Goal: Transaction & Acquisition: Purchase product/service

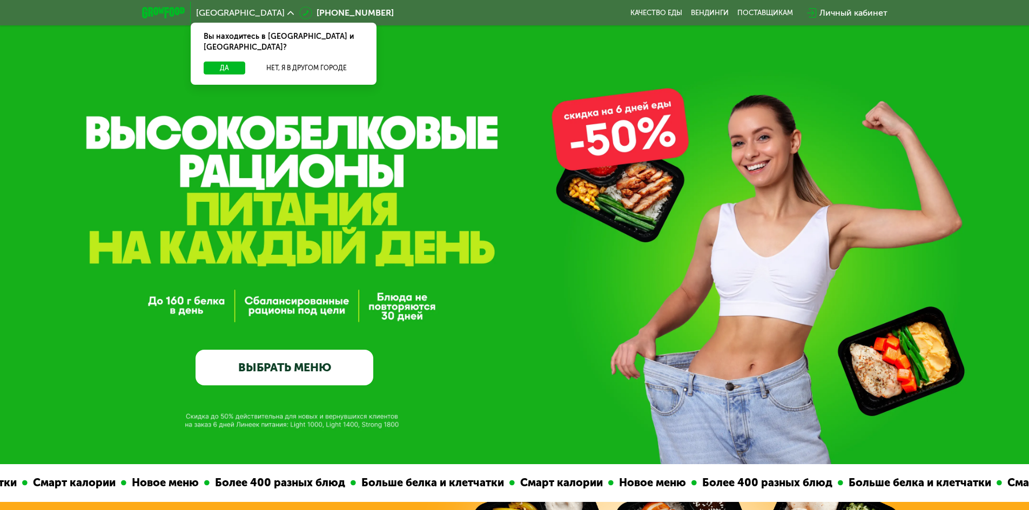
click at [331, 358] on link "ВЫБРАТЬ МЕНЮ" at bounding box center [285, 368] width 178 height 36
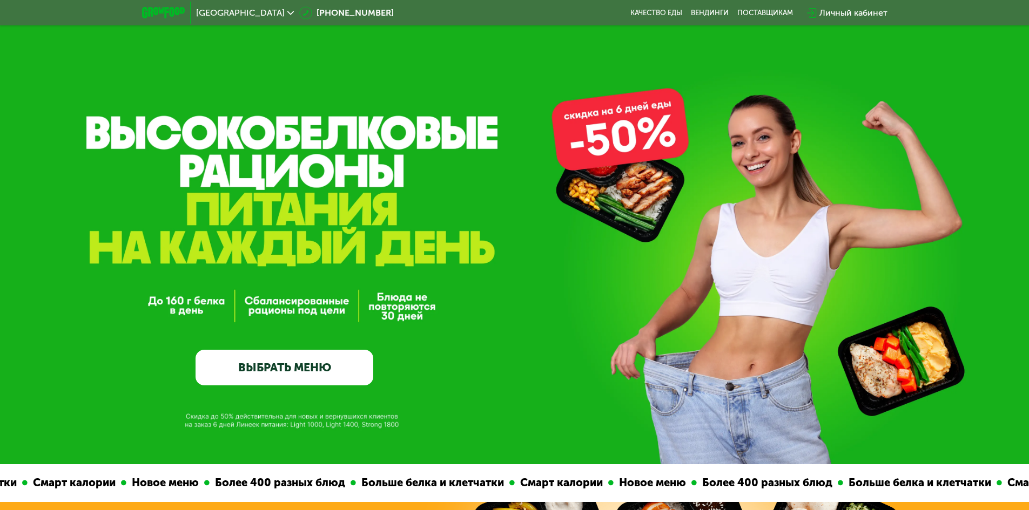
click at [339, 371] on link "ВЫБРАТЬ МЕНЮ" at bounding box center [285, 368] width 178 height 36
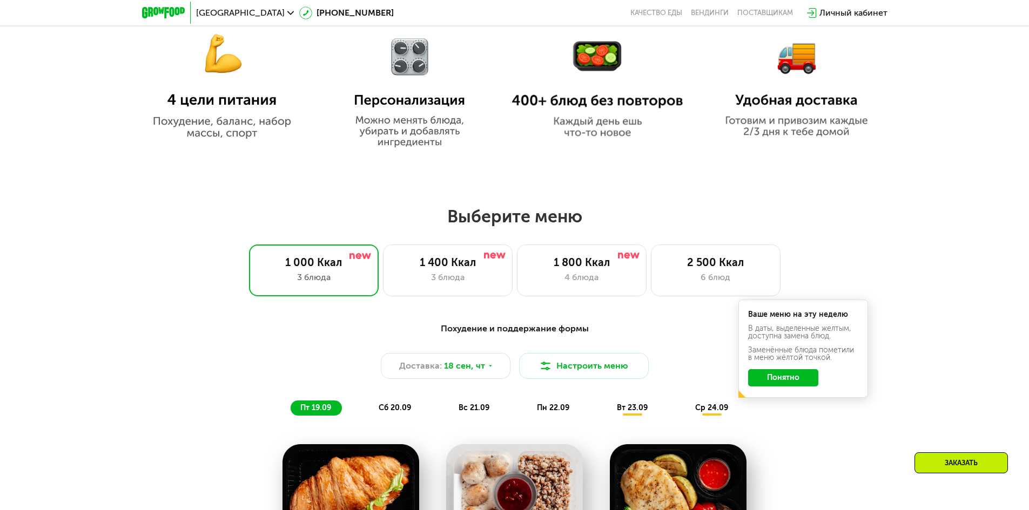
scroll to position [680, 0]
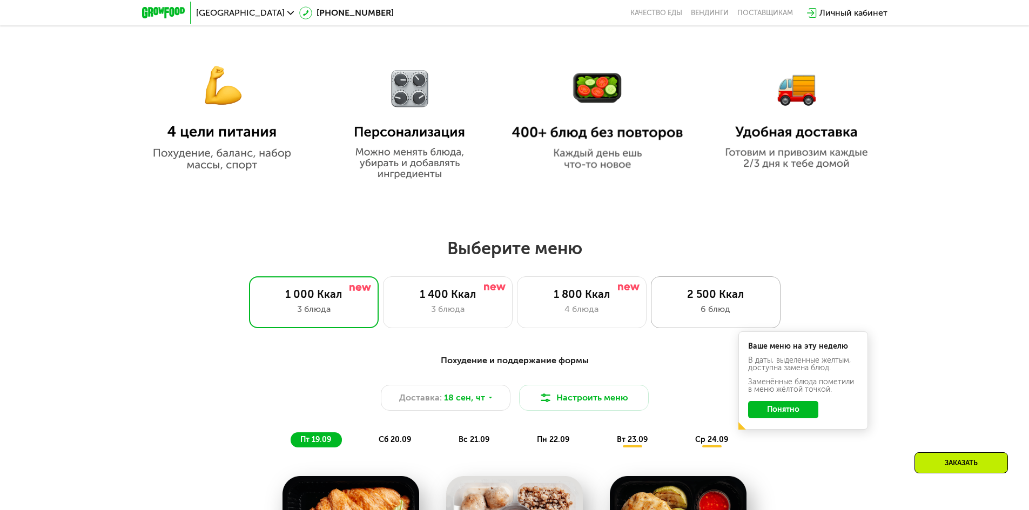
click at [694, 308] on div "6 блюд" at bounding box center [715, 309] width 107 height 13
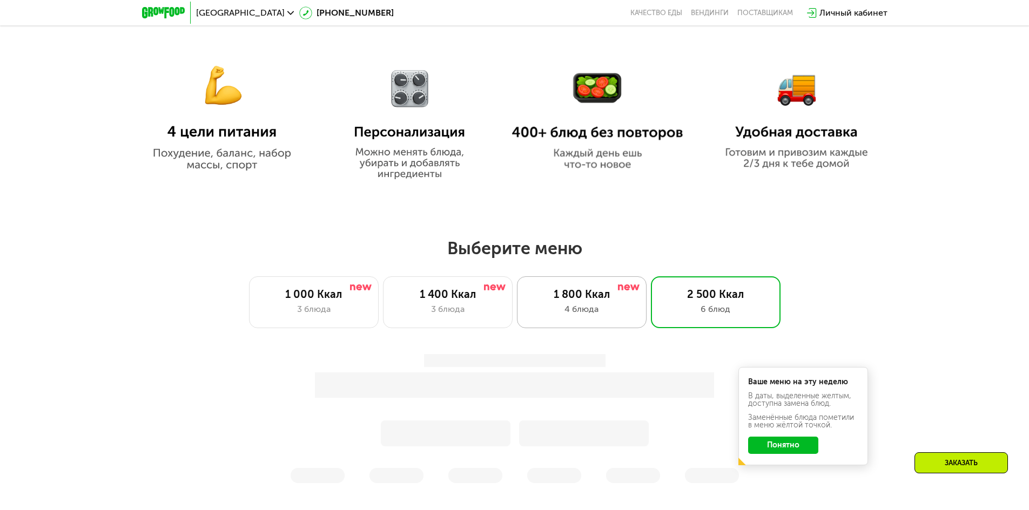
click at [586, 305] on div "1 800 Ккал 4 блюда" at bounding box center [582, 303] width 130 height 52
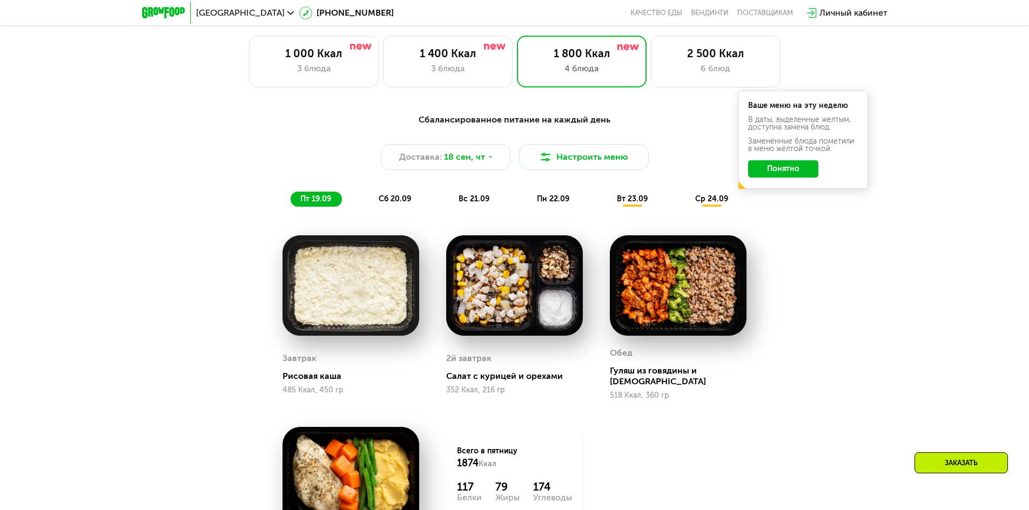
scroll to position [842, 0]
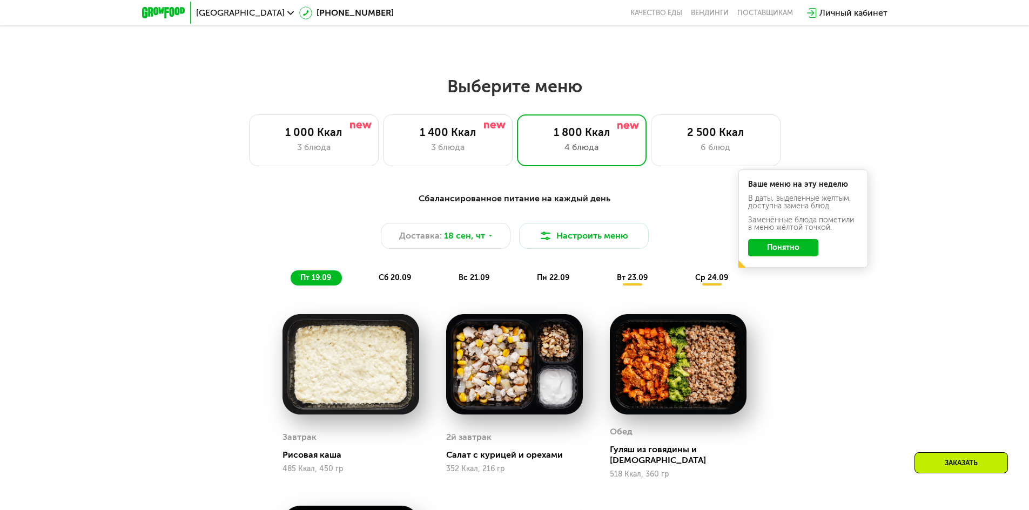
click at [784, 252] on button "Понятно" at bounding box center [783, 247] width 70 height 17
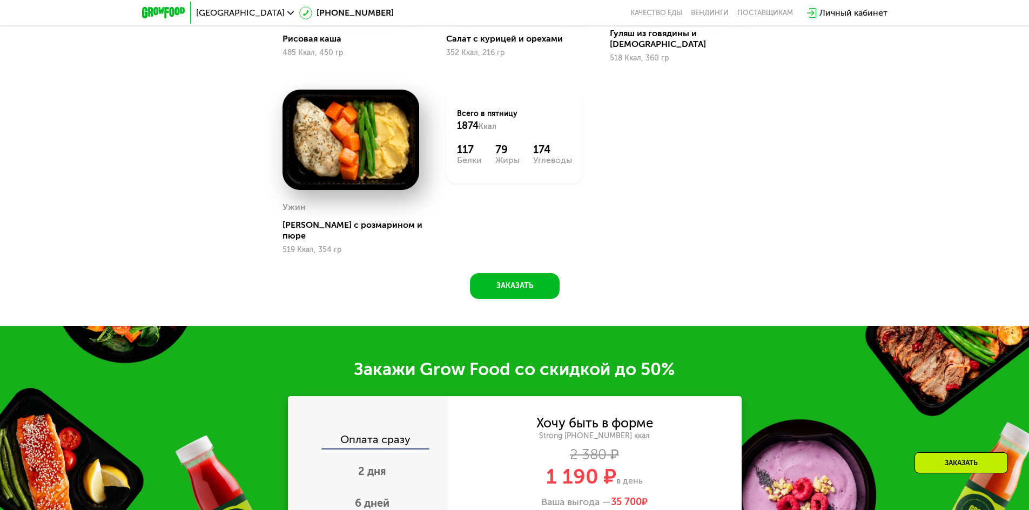
scroll to position [1274, 0]
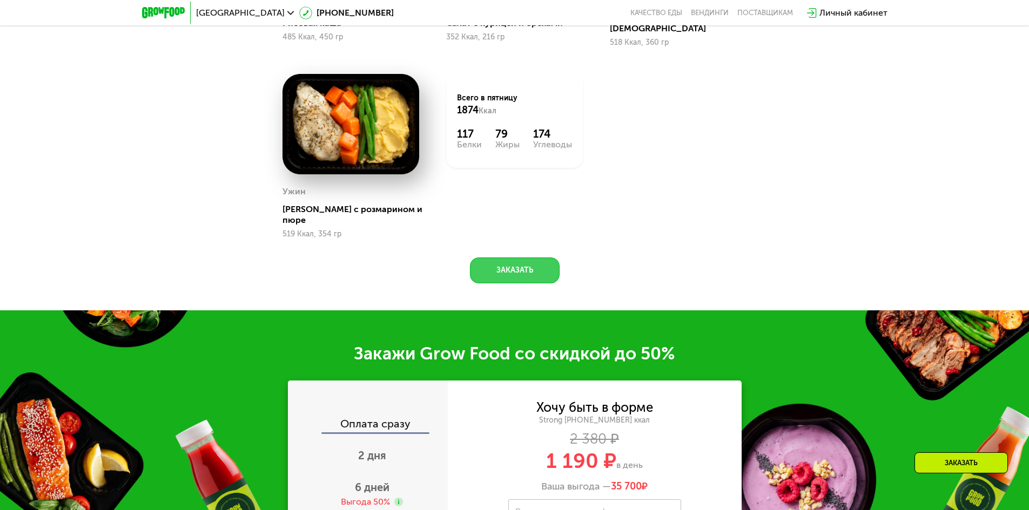
click at [516, 259] on button "Заказать" at bounding box center [515, 271] width 90 height 26
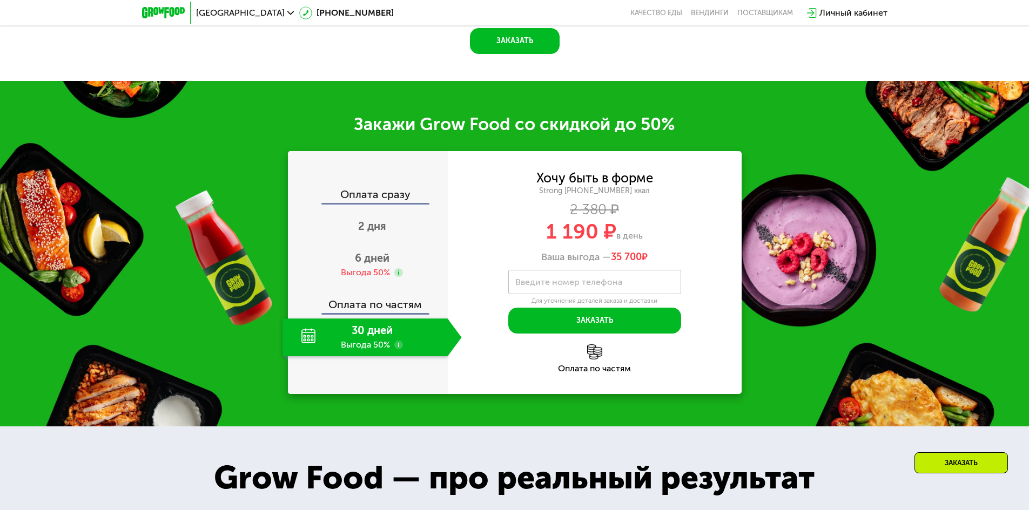
scroll to position [1567, 0]
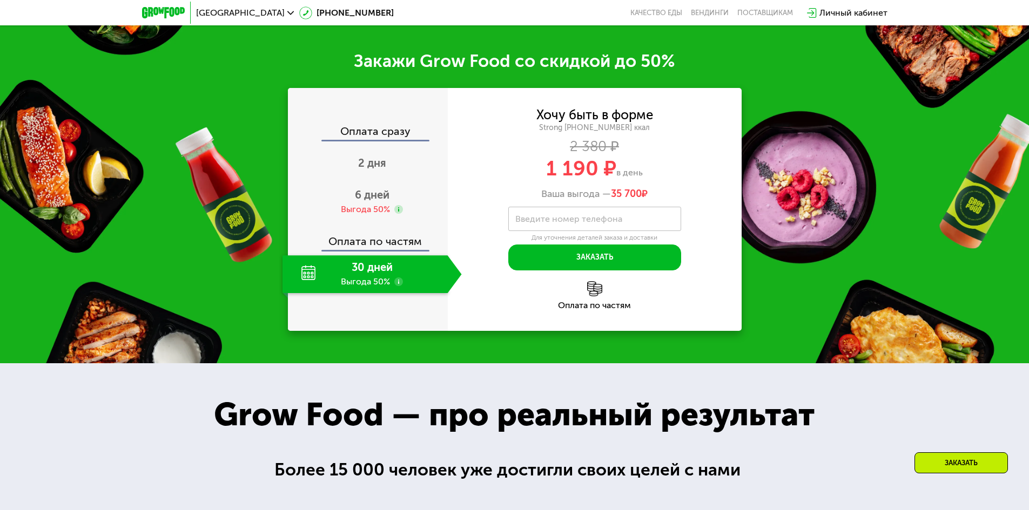
click at [373, 258] on div "30 дней Выгода 50%" at bounding box center [365, 275] width 165 height 38
click at [377, 256] on div "30 дней Выгода 50%" at bounding box center [365, 275] width 165 height 38
click at [391, 295] on div "Оплата сразу 2 дня 6 дней Выгода 50% Оплата по частям 30 дней Выгода 50%" at bounding box center [368, 209] width 160 height 243
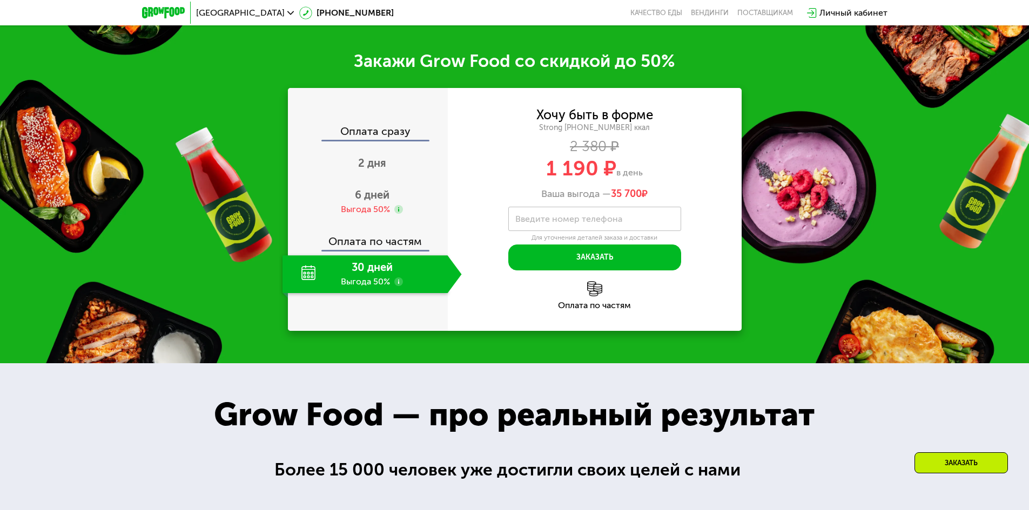
click at [571, 216] on label "Введите номер телефона" at bounding box center [568, 219] width 107 height 6
click at [571, 207] on input "Введите номер телефона" at bounding box center [594, 219] width 173 height 24
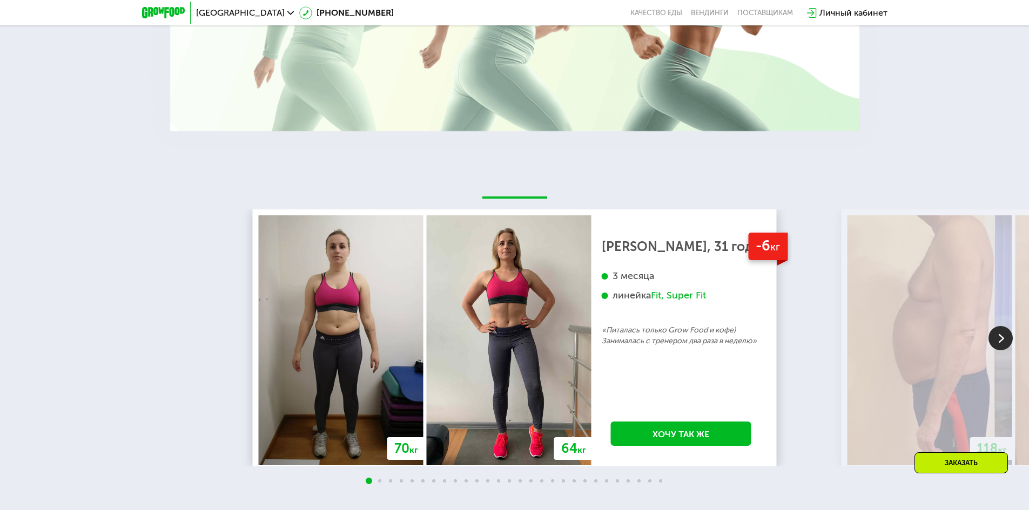
scroll to position [2323, 0]
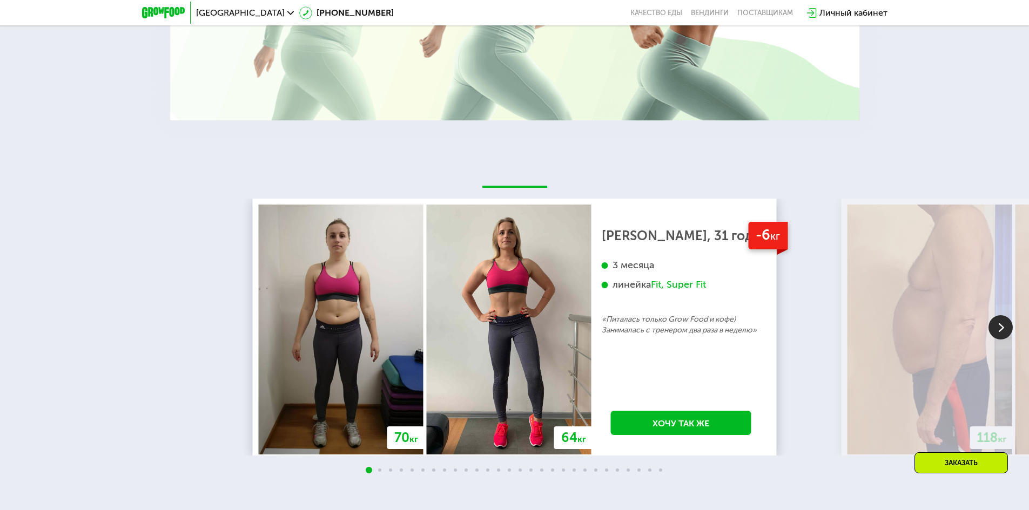
click at [336, 298] on img at bounding box center [341, 330] width 165 height 250
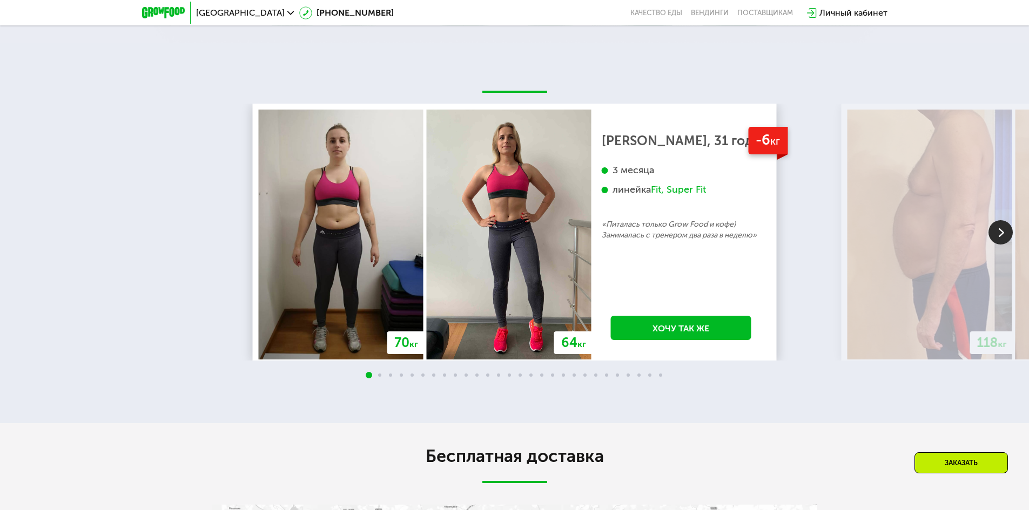
scroll to position [2377, 0]
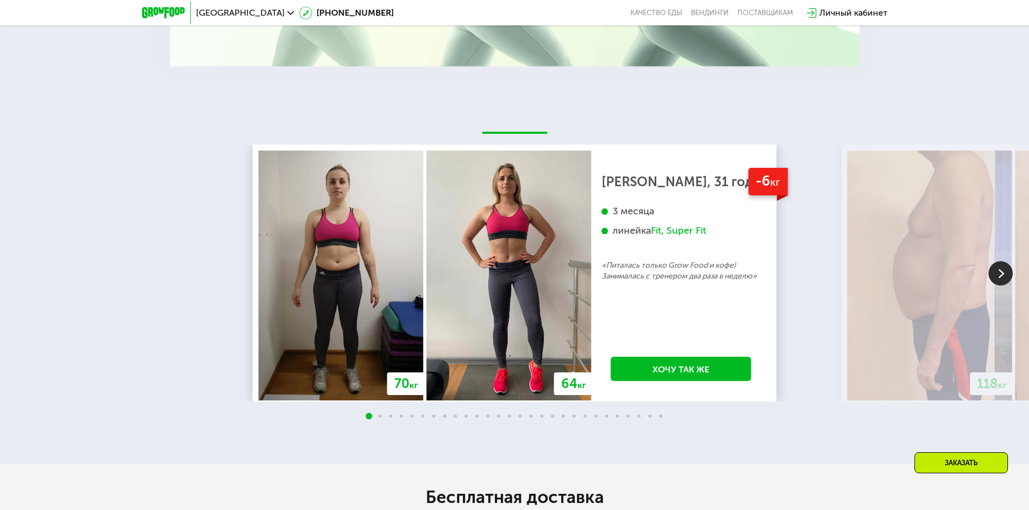
click at [1004, 261] on img at bounding box center [1001, 273] width 24 height 24
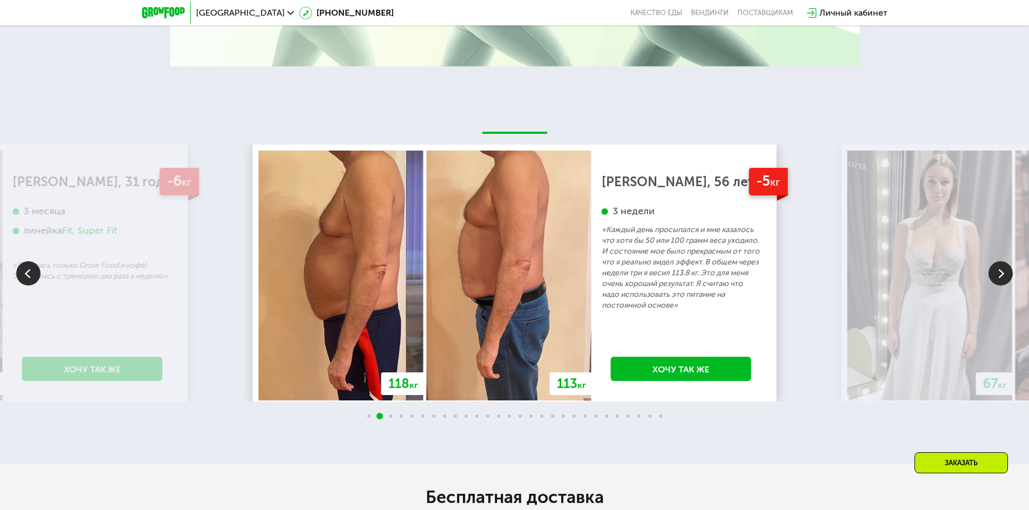
click at [1004, 261] on img at bounding box center [1001, 273] width 24 height 24
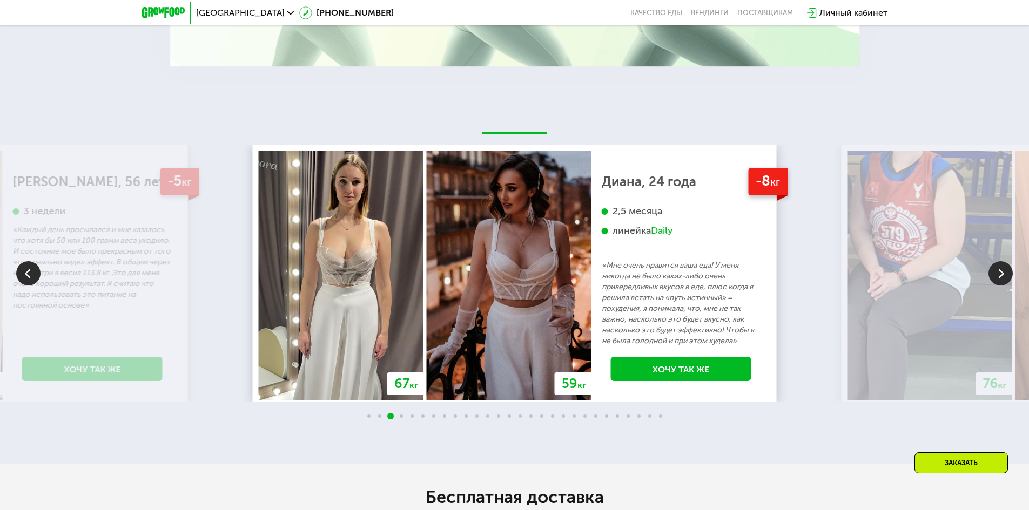
click at [1002, 261] on img at bounding box center [1001, 273] width 24 height 24
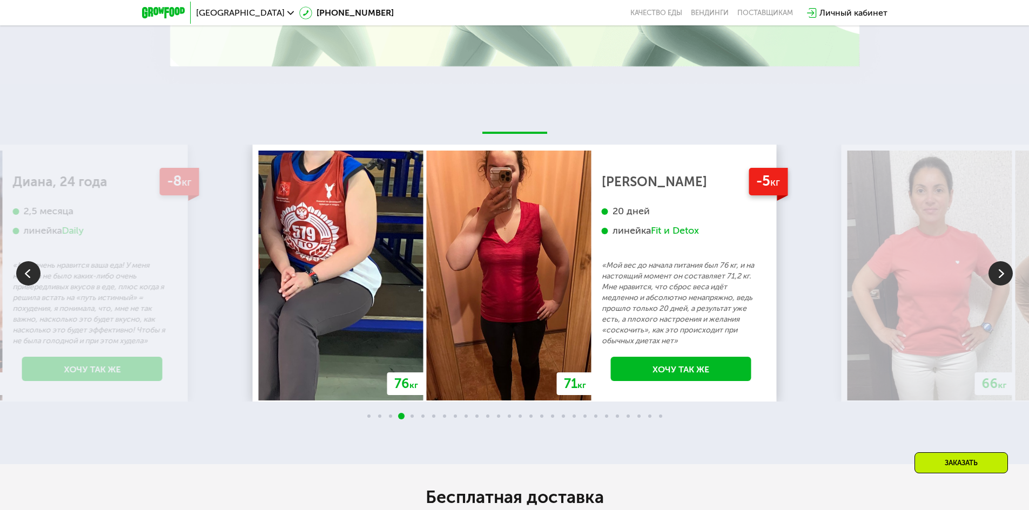
click at [1002, 261] on img at bounding box center [1001, 273] width 24 height 24
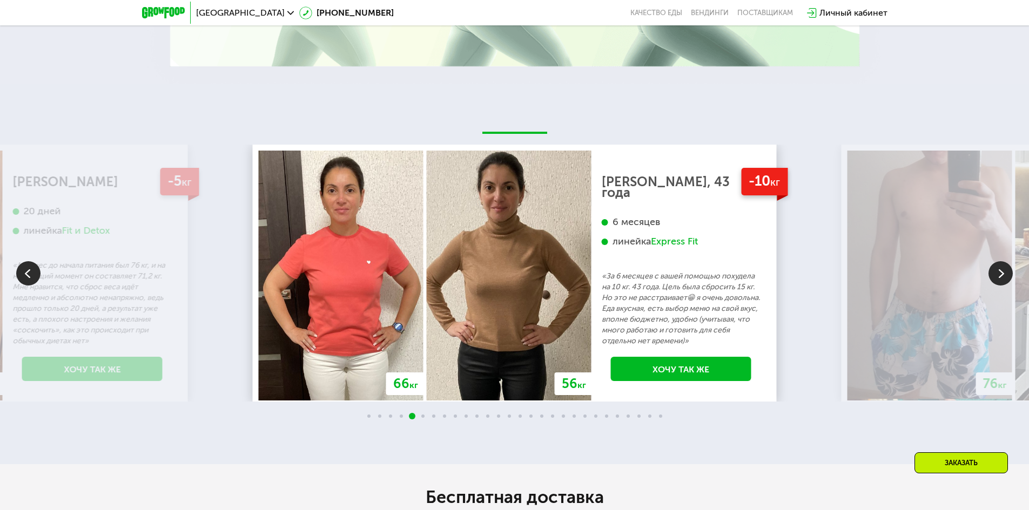
click at [1002, 261] on img at bounding box center [1001, 273] width 24 height 24
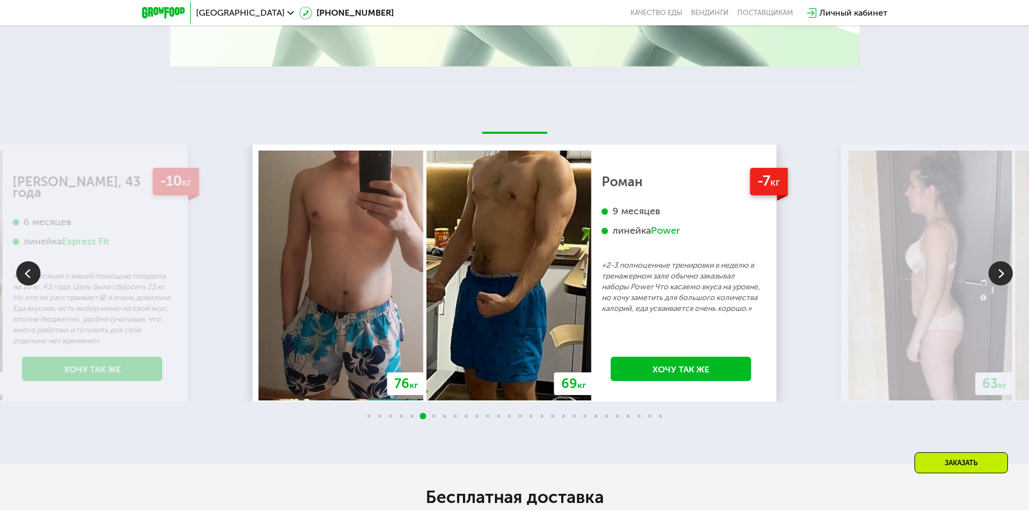
click at [1006, 261] on img at bounding box center [1001, 273] width 24 height 24
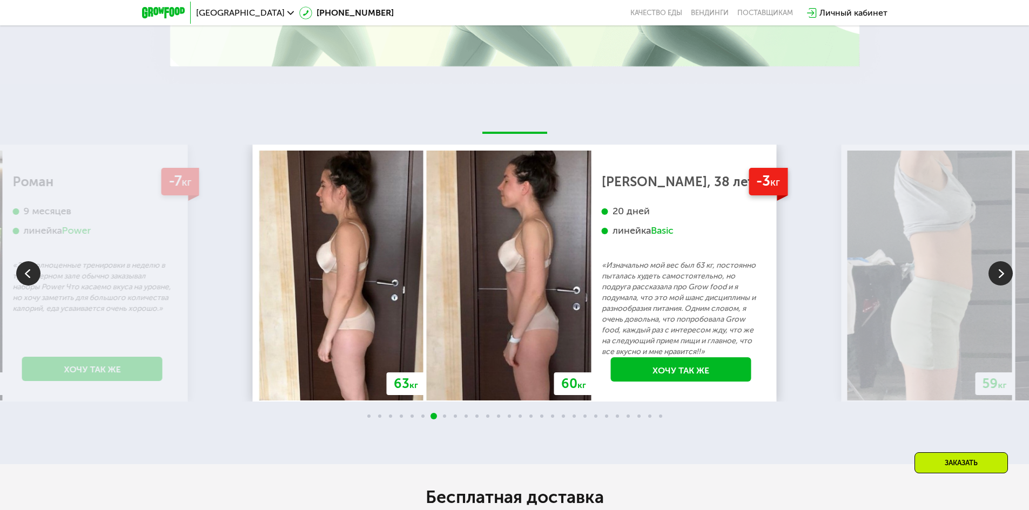
click at [1006, 261] on img at bounding box center [1001, 273] width 24 height 24
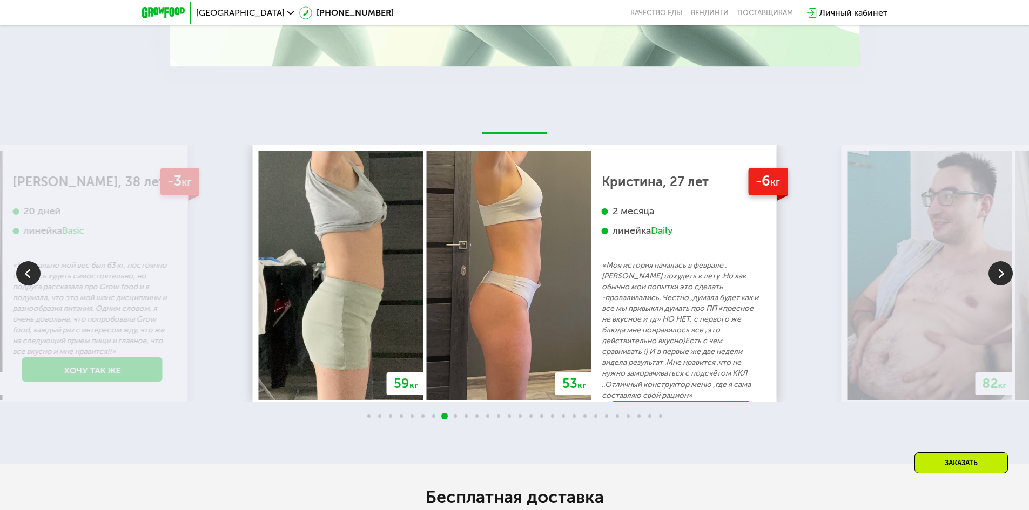
click at [997, 261] on img at bounding box center [1001, 273] width 24 height 24
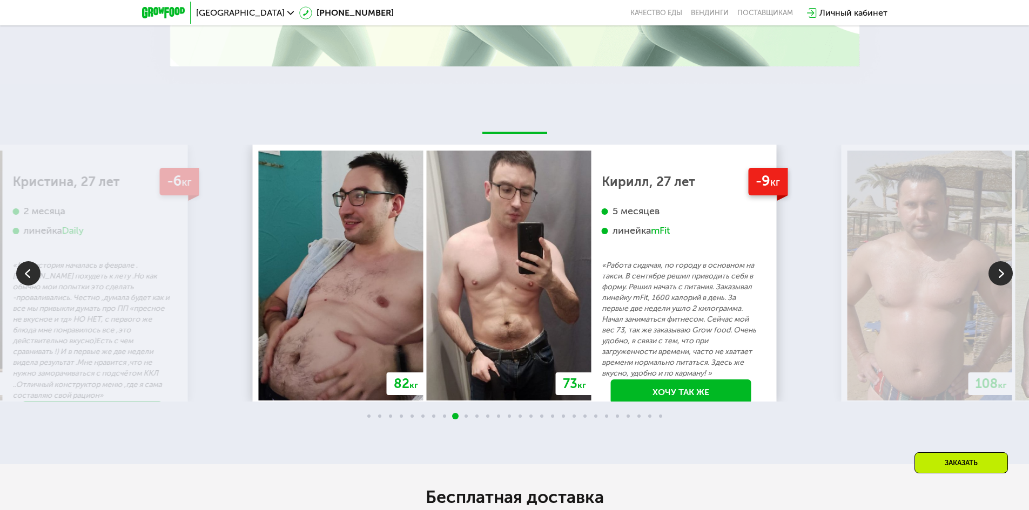
click at [997, 261] on img at bounding box center [1001, 273] width 24 height 24
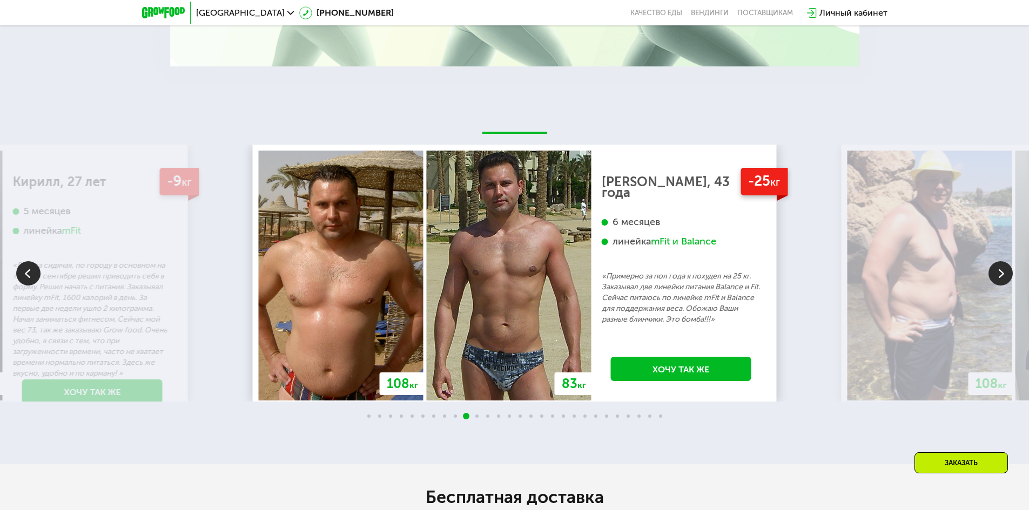
click at [997, 261] on img at bounding box center [1001, 273] width 24 height 24
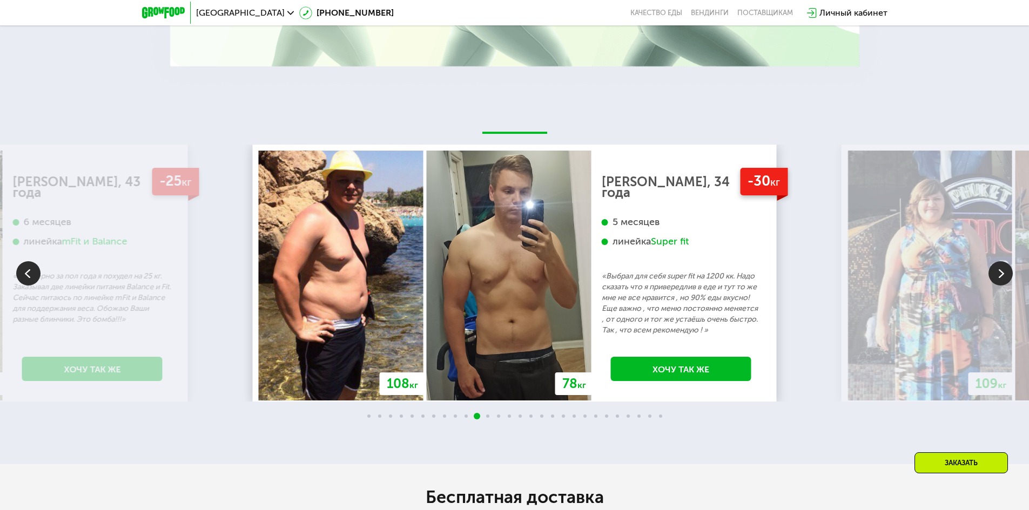
click at [30, 261] on img at bounding box center [28, 273] width 24 height 24
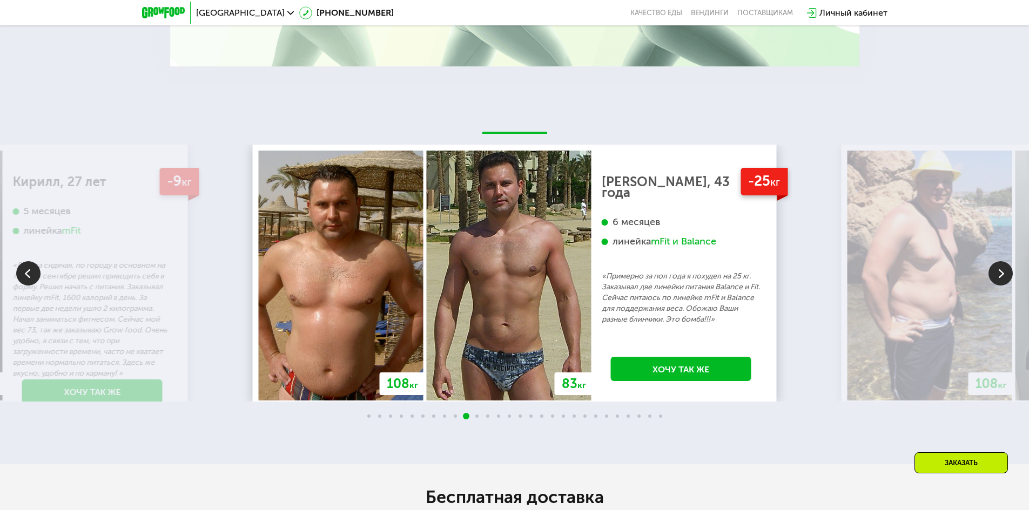
click at [30, 261] on img at bounding box center [28, 273] width 24 height 24
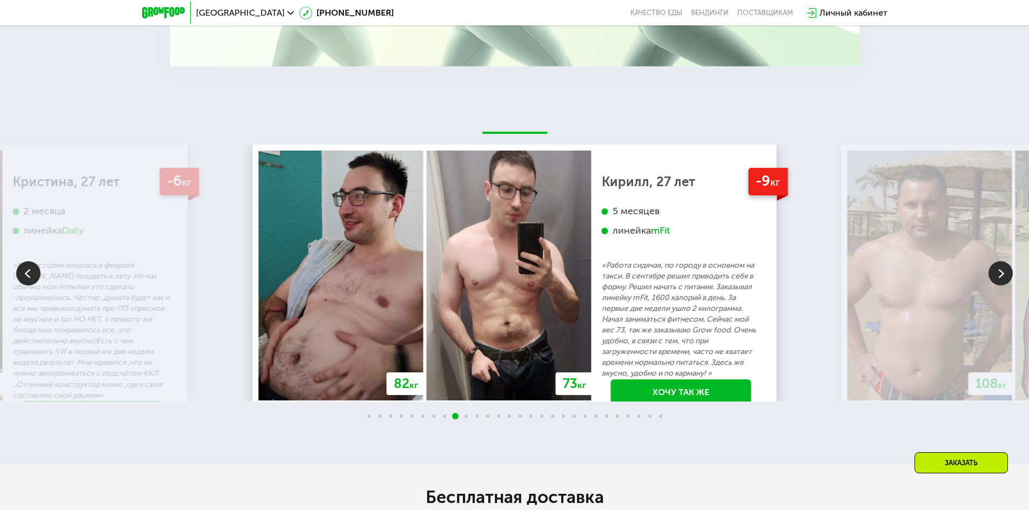
click at [1000, 261] on img at bounding box center [1001, 273] width 24 height 24
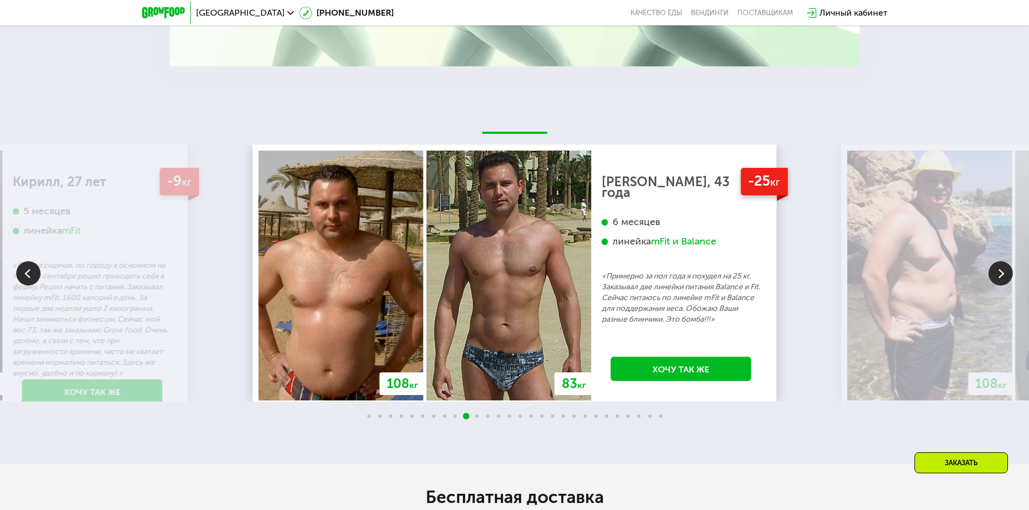
click at [1000, 261] on img at bounding box center [1001, 273] width 24 height 24
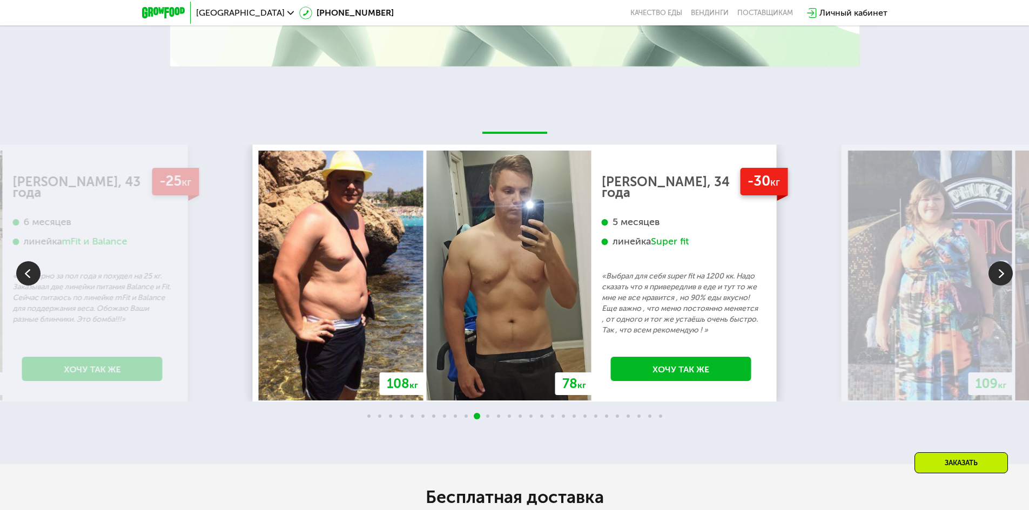
click at [1005, 261] on img at bounding box center [1001, 273] width 24 height 24
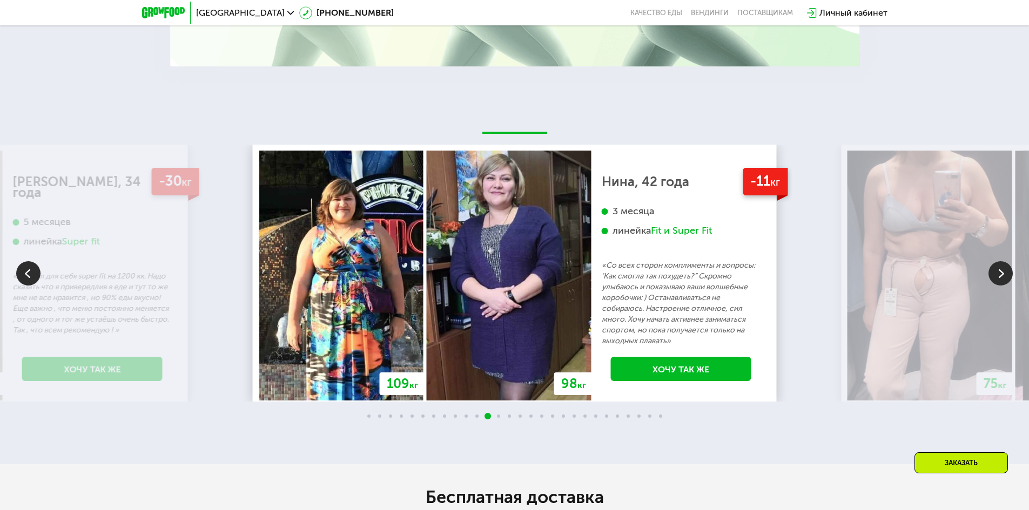
click at [1005, 261] on img at bounding box center [1001, 273] width 24 height 24
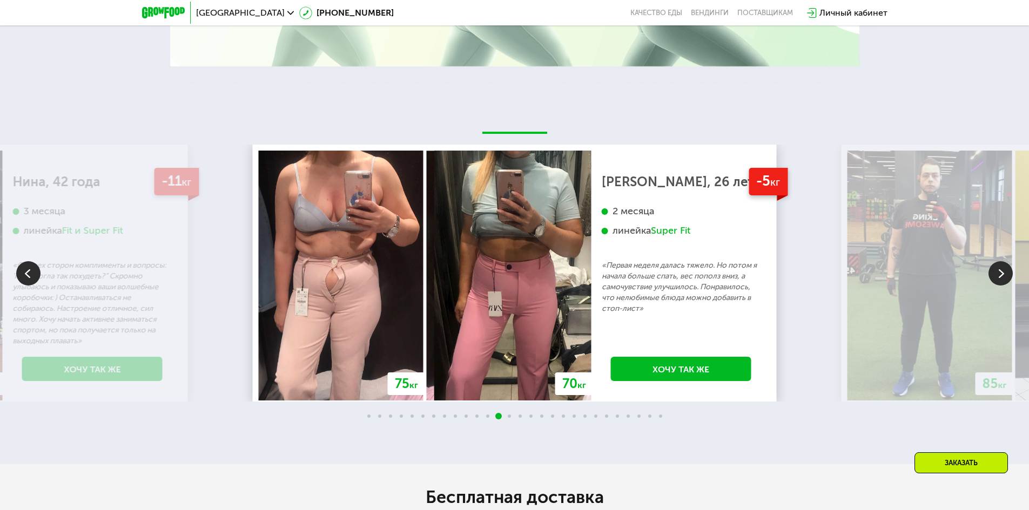
click at [1005, 261] on img at bounding box center [1001, 273] width 24 height 24
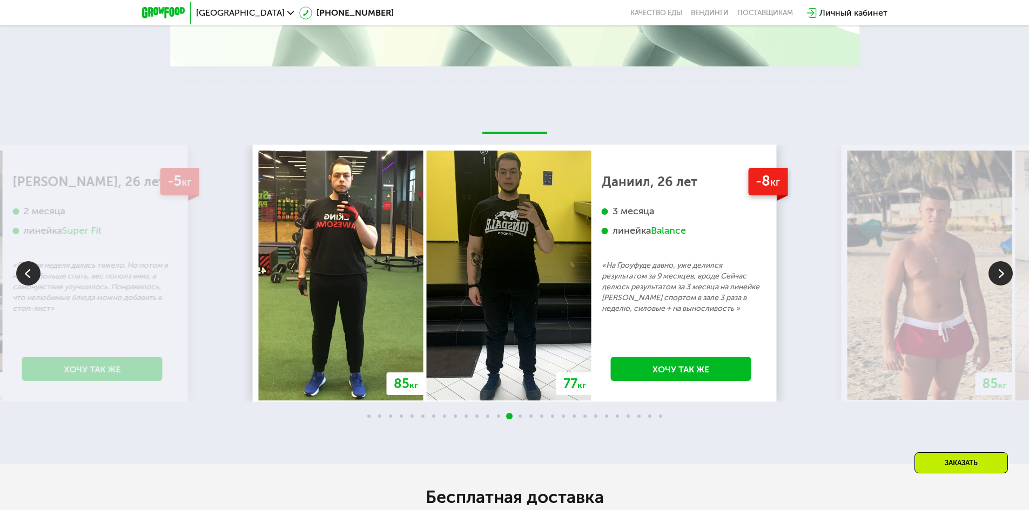
click at [1002, 261] on img at bounding box center [1001, 273] width 24 height 24
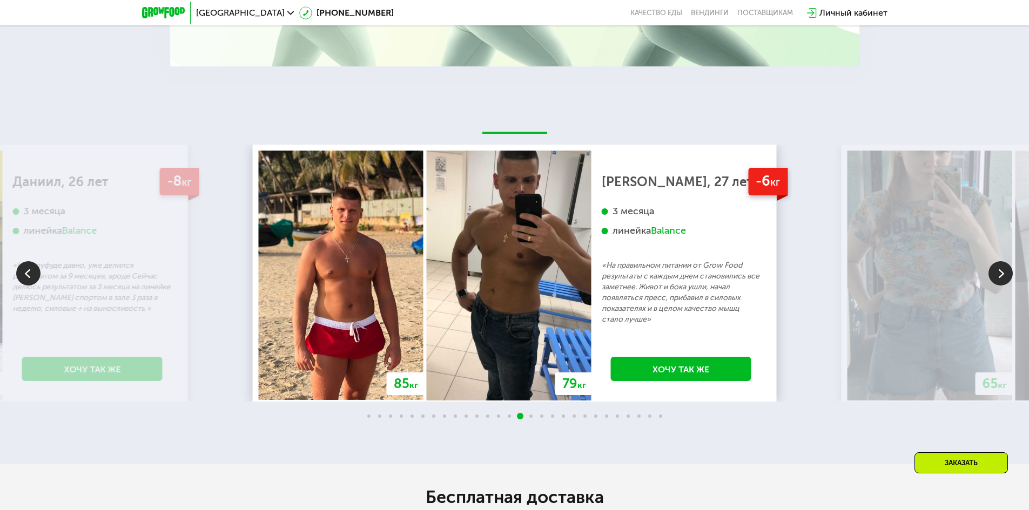
click at [1002, 261] on img at bounding box center [1001, 273] width 24 height 24
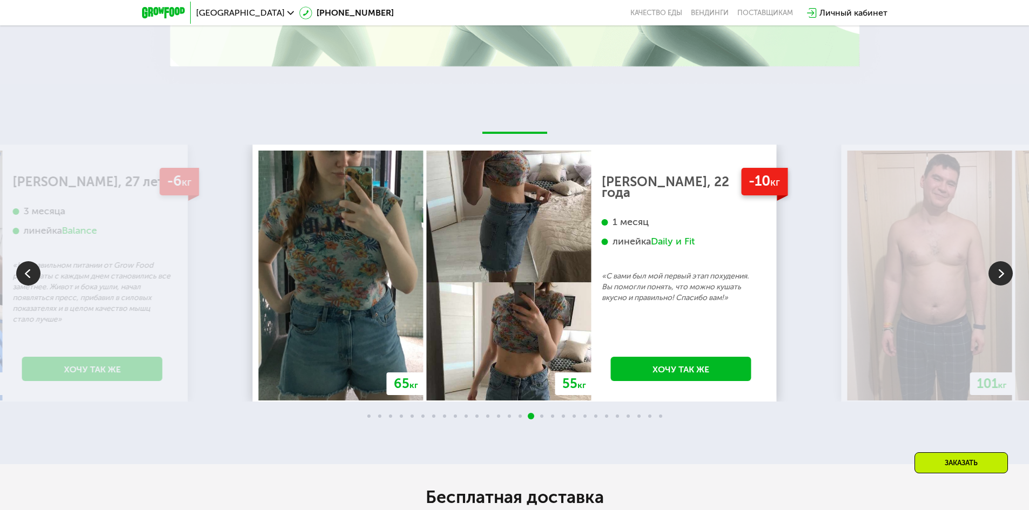
click at [998, 261] on img at bounding box center [1001, 273] width 24 height 24
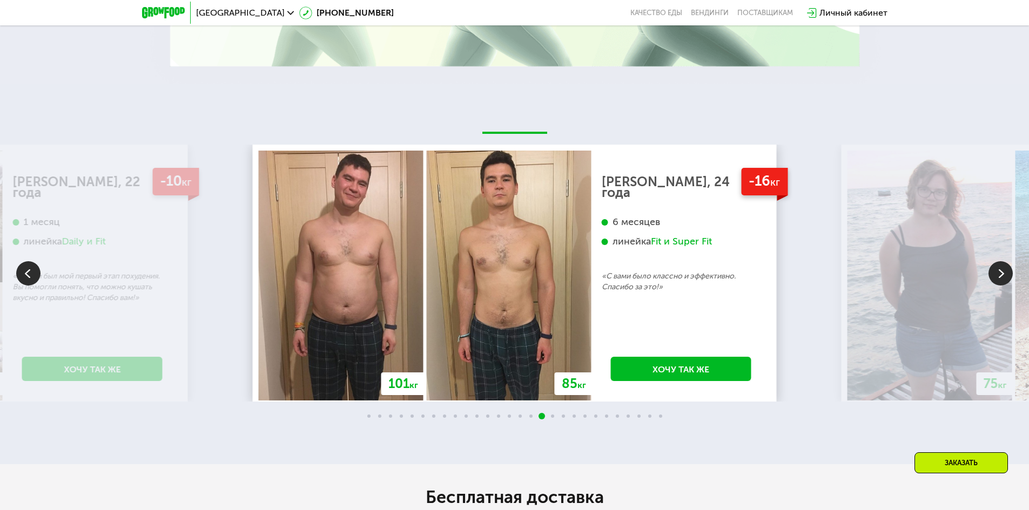
click at [997, 261] on img at bounding box center [1001, 273] width 24 height 24
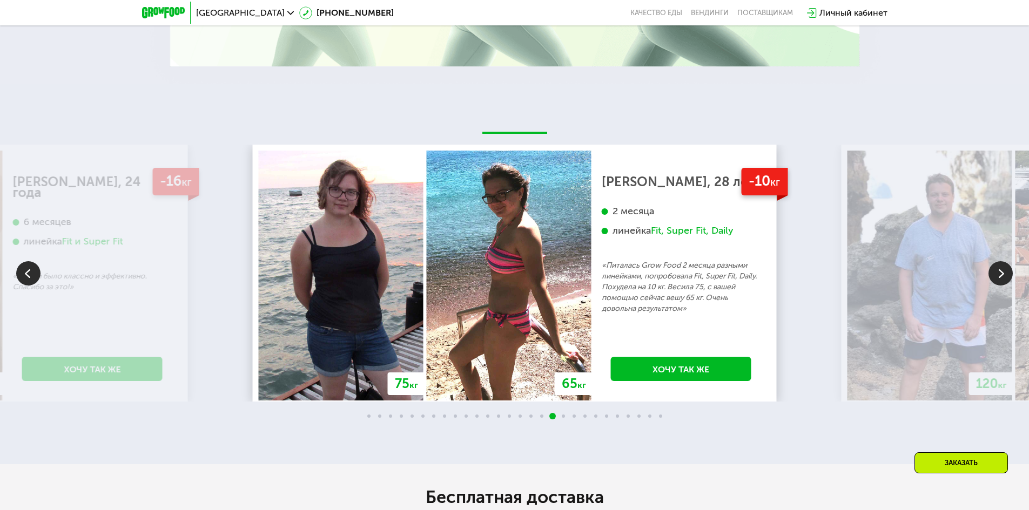
click at [37, 261] on img at bounding box center [28, 273] width 24 height 24
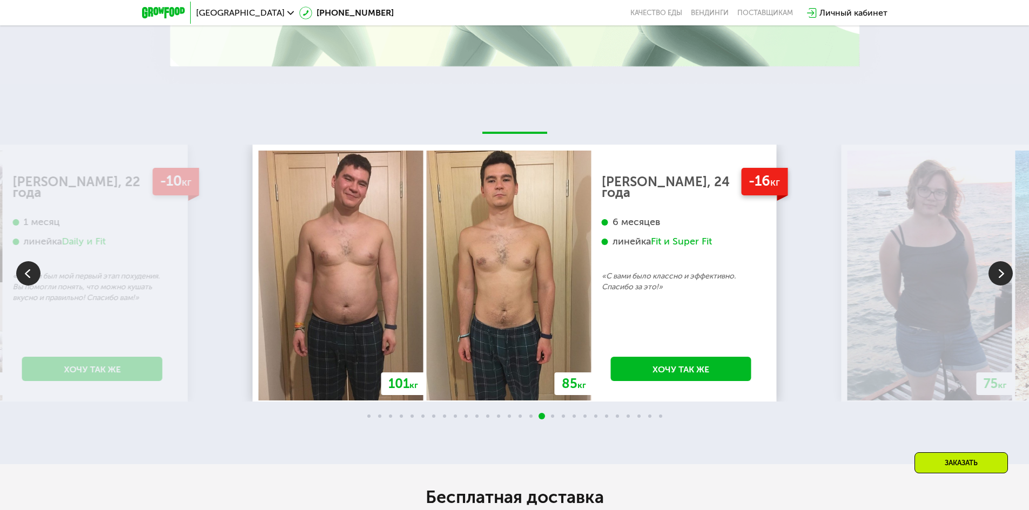
click at [1006, 261] on img at bounding box center [1001, 273] width 24 height 24
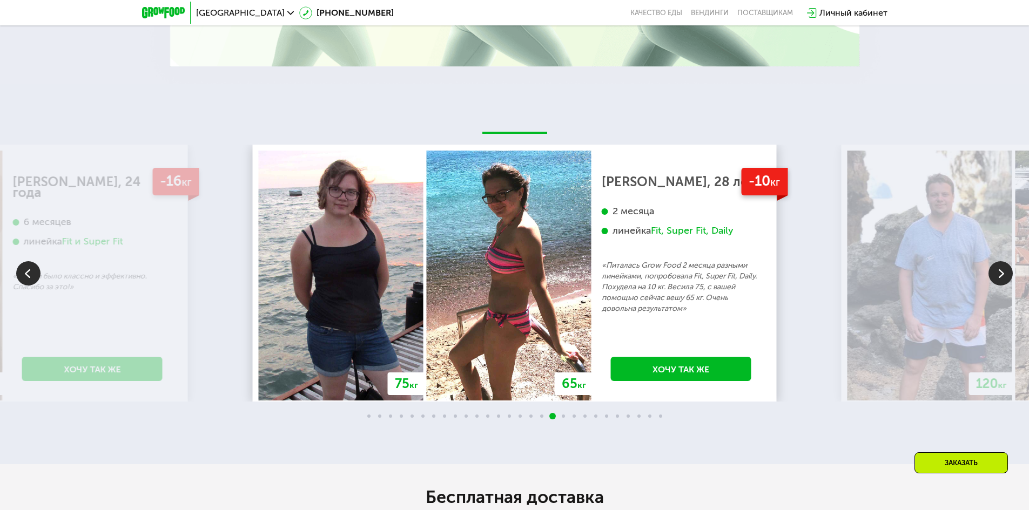
click at [997, 261] on img at bounding box center [1001, 273] width 24 height 24
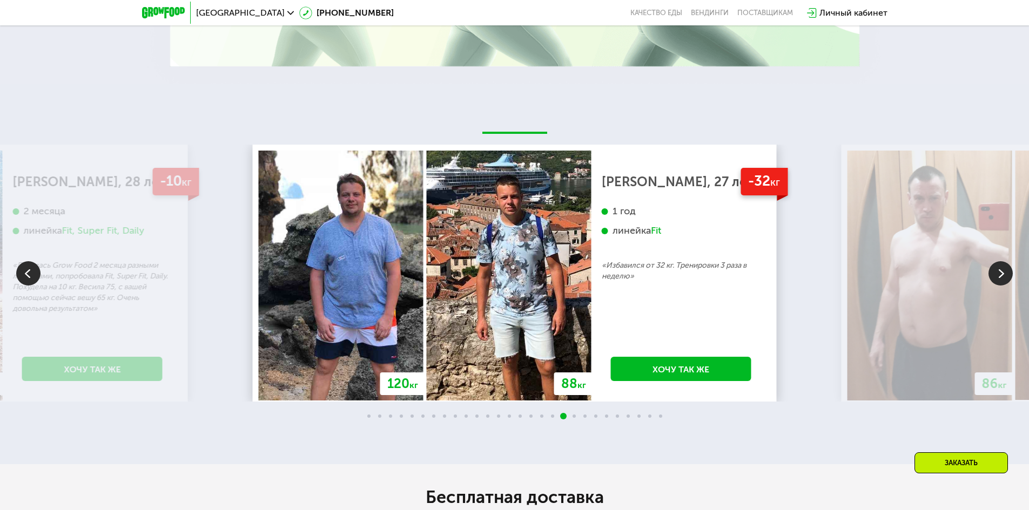
click at [997, 261] on img at bounding box center [1001, 273] width 24 height 24
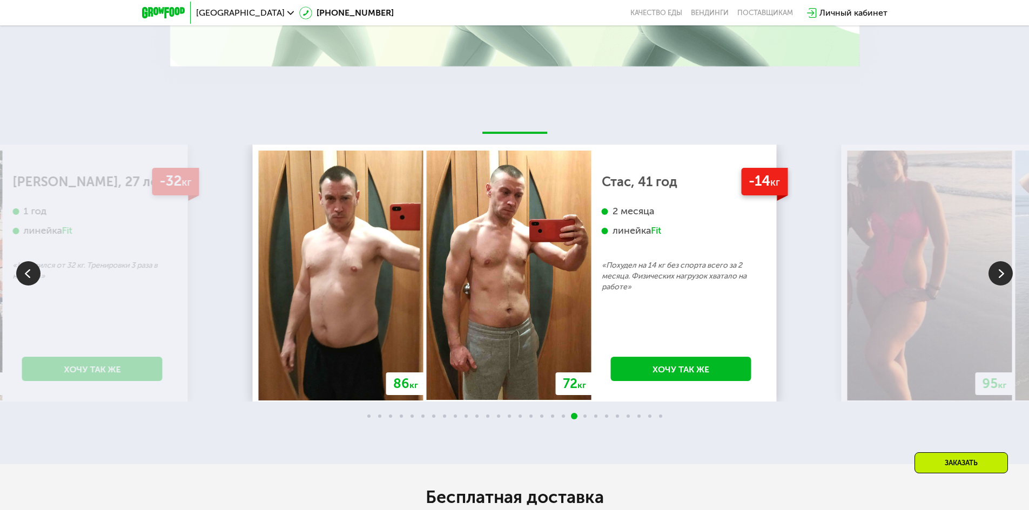
click at [1004, 261] on img at bounding box center [1001, 273] width 24 height 24
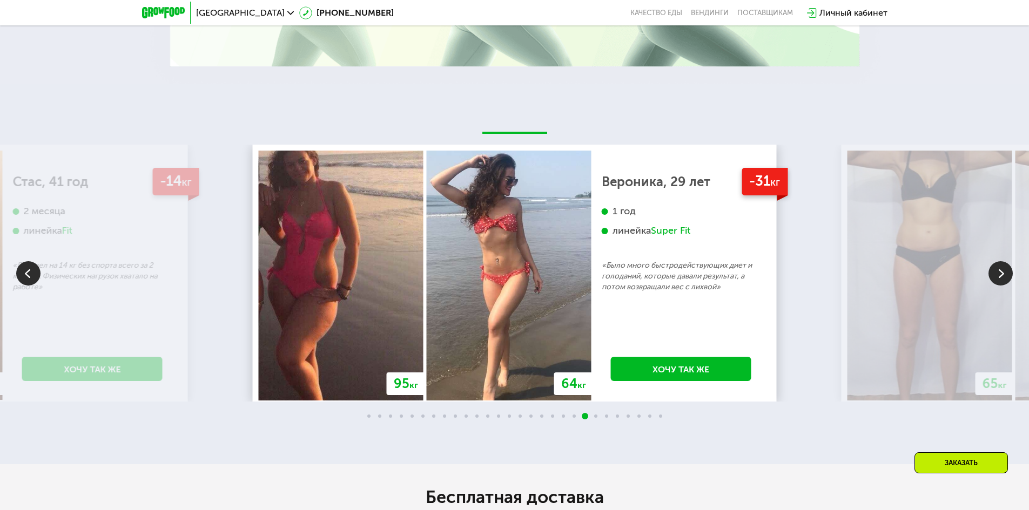
click at [1004, 261] on img at bounding box center [1001, 273] width 24 height 24
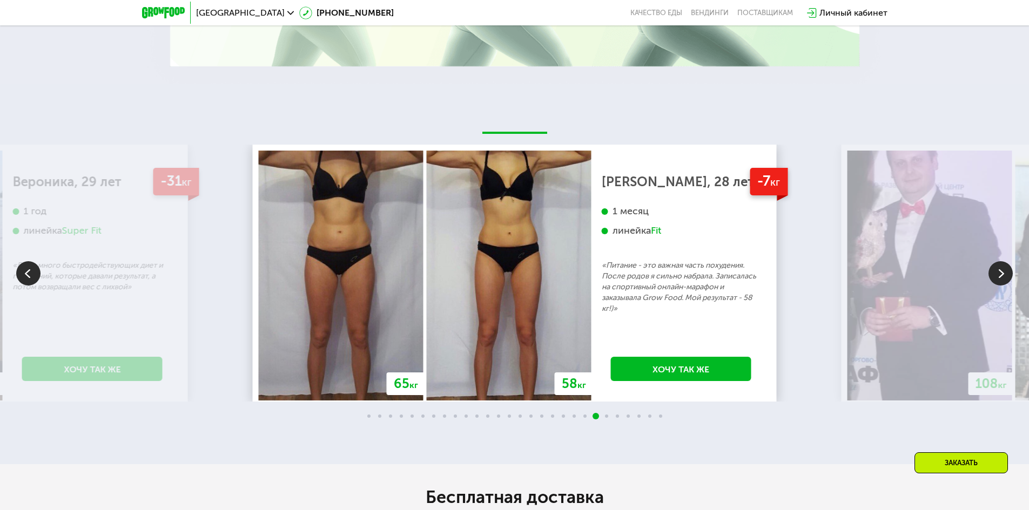
click at [1004, 261] on img at bounding box center [1001, 273] width 24 height 24
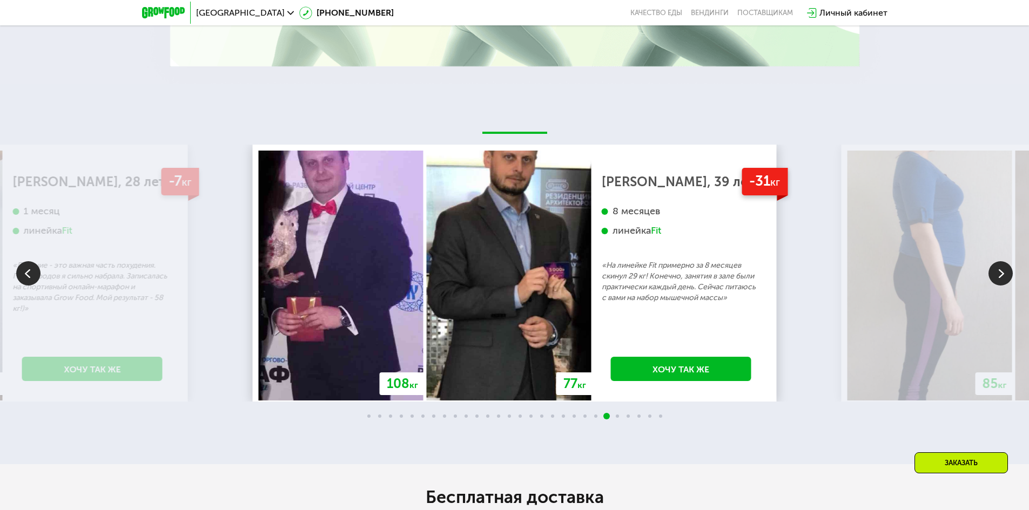
click at [1004, 261] on img at bounding box center [1001, 273] width 24 height 24
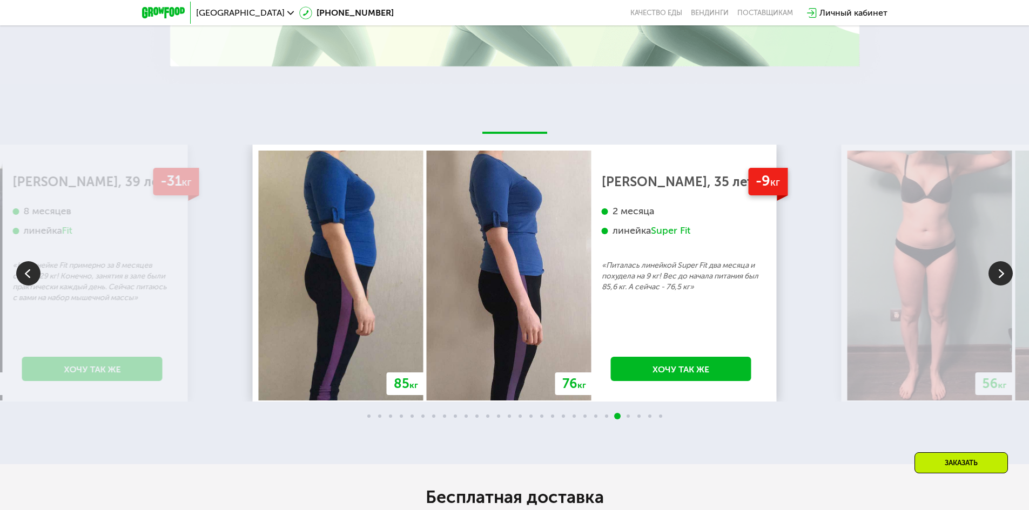
click at [1004, 261] on img at bounding box center [1001, 273] width 24 height 24
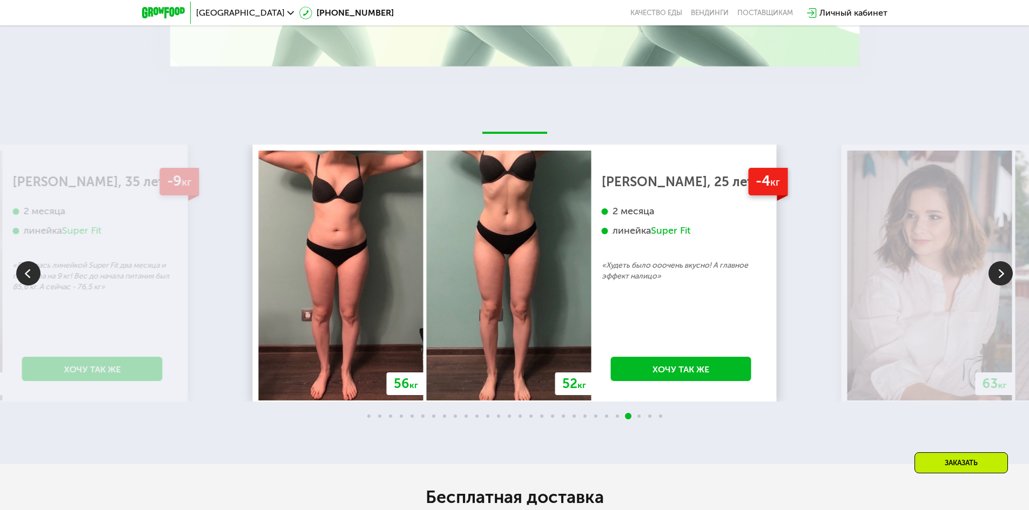
click at [1004, 261] on img at bounding box center [1001, 273] width 24 height 24
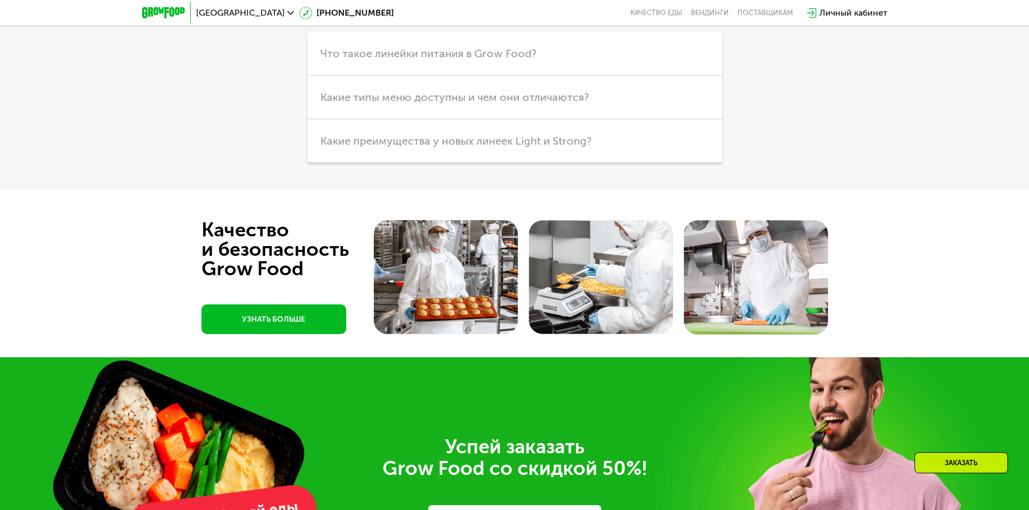
scroll to position [3619, 0]
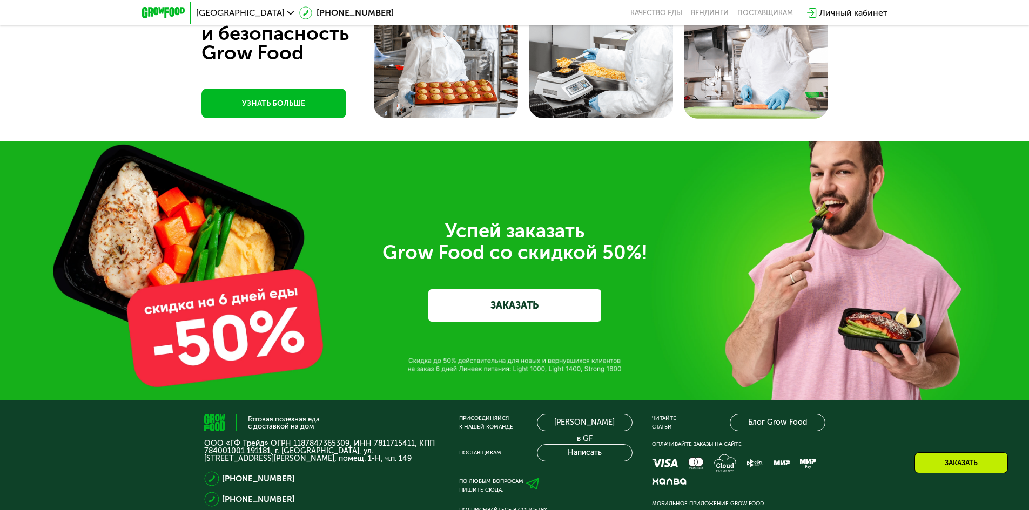
click at [512, 291] on link "ЗАКАЗАТЬ" at bounding box center [514, 306] width 173 height 32
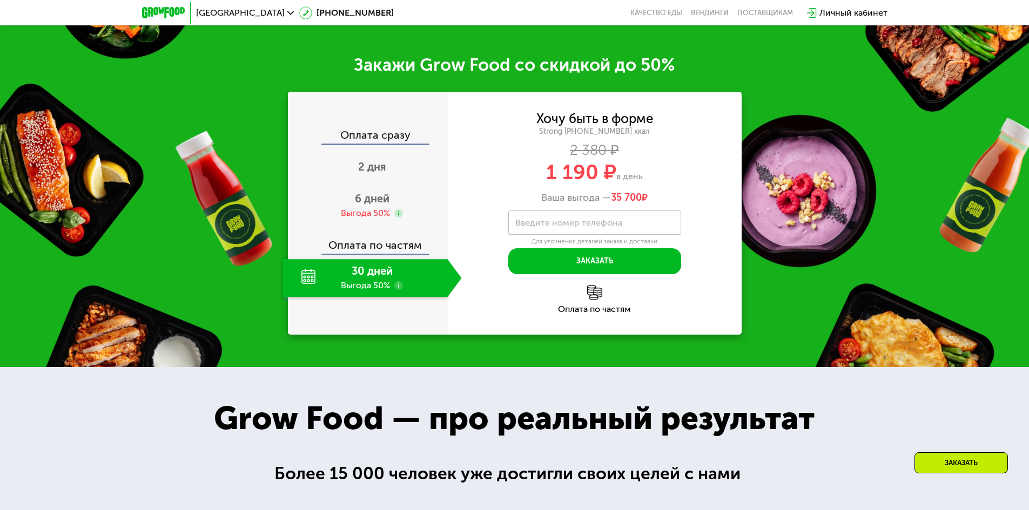
scroll to position [1541, 0]
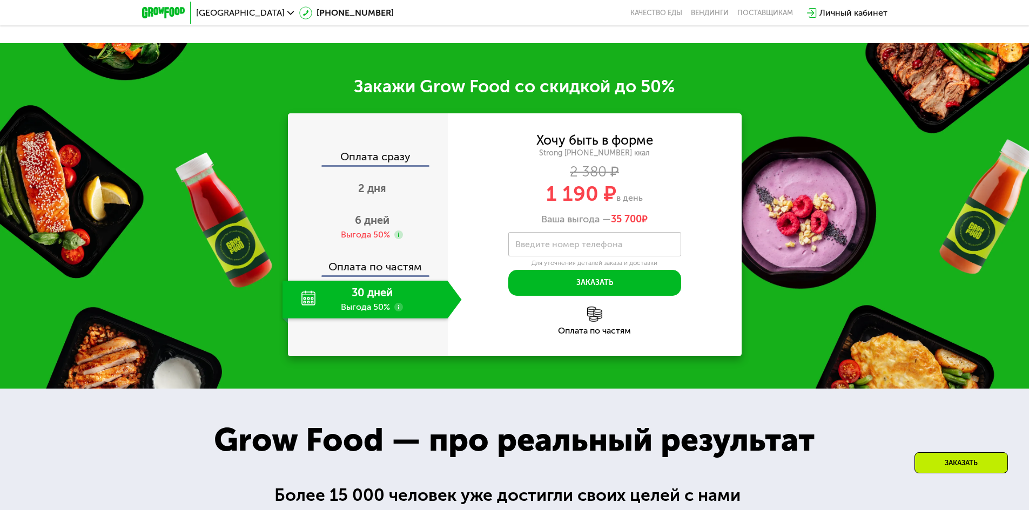
click at [362, 281] on div "30 дней Выгода 50%" at bounding box center [365, 300] width 165 height 38
click at [380, 214] on span "6 дней" at bounding box center [372, 220] width 35 height 13
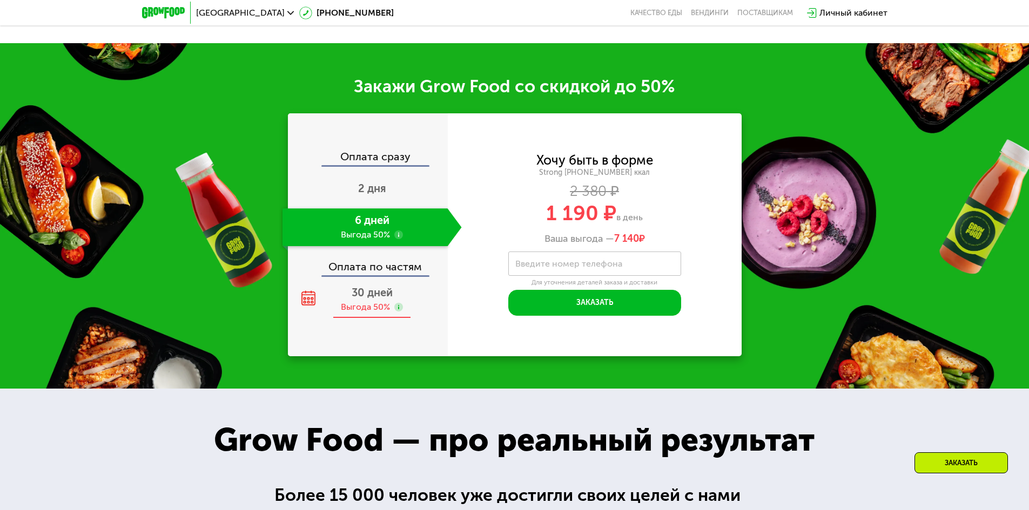
click at [369, 286] on span "30 дней" at bounding box center [372, 292] width 41 height 13
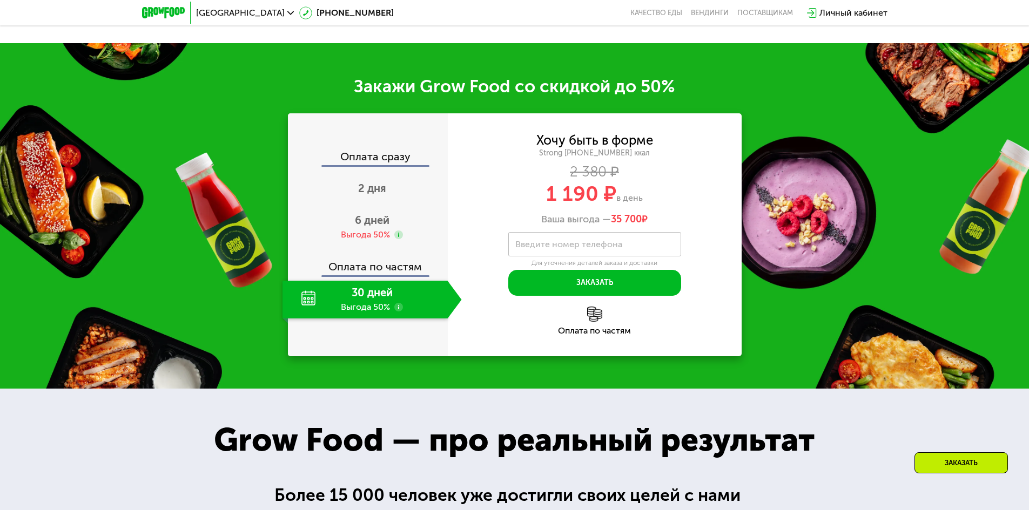
click at [580, 241] on label "Введите номер телефона" at bounding box center [568, 244] width 107 height 6
click at [580, 232] on input "Введите номер телефона" at bounding box center [594, 244] width 173 height 24
click at [576, 232] on input "Введите номер телефона" at bounding box center [594, 244] width 173 height 24
type input "**********"
click at [587, 270] on button "Заказать" at bounding box center [594, 283] width 173 height 26
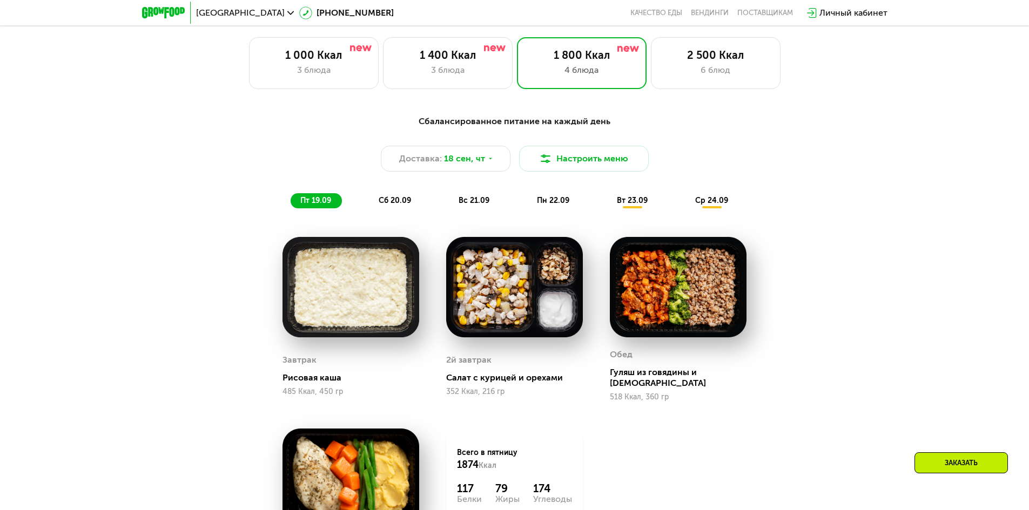
scroll to position [1001, 0]
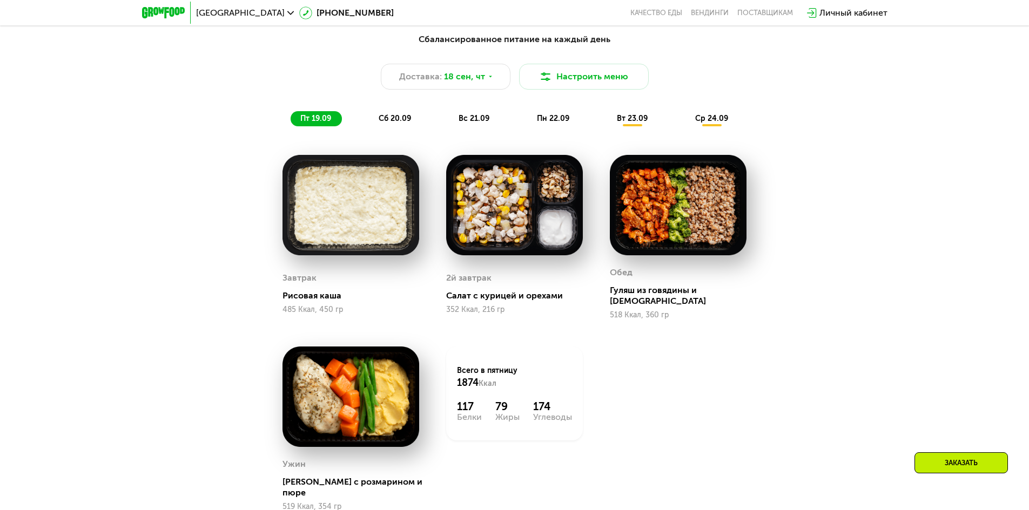
click at [403, 121] on span "сб 20.09" at bounding box center [395, 118] width 32 height 9
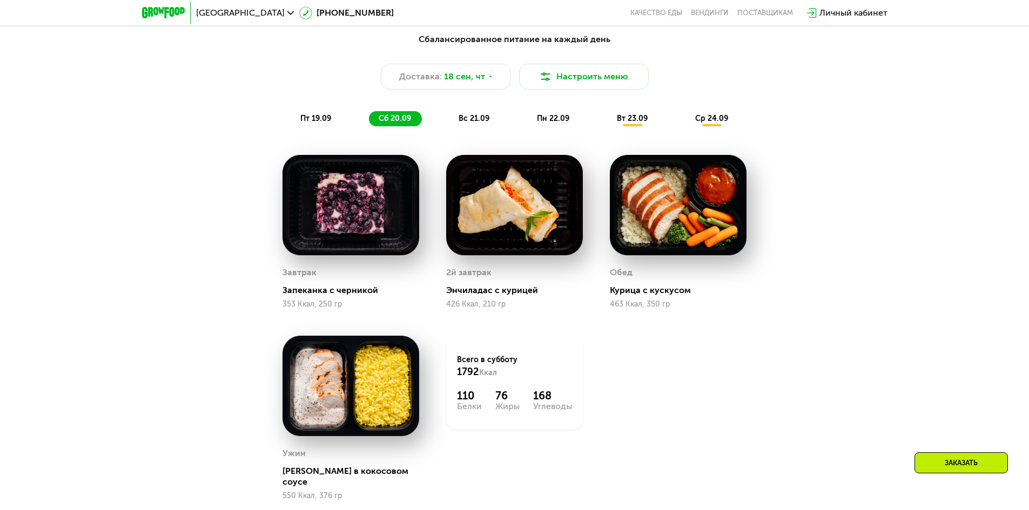
click at [481, 120] on span "вс 21.09" at bounding box center [474, 118] width 31 height 9
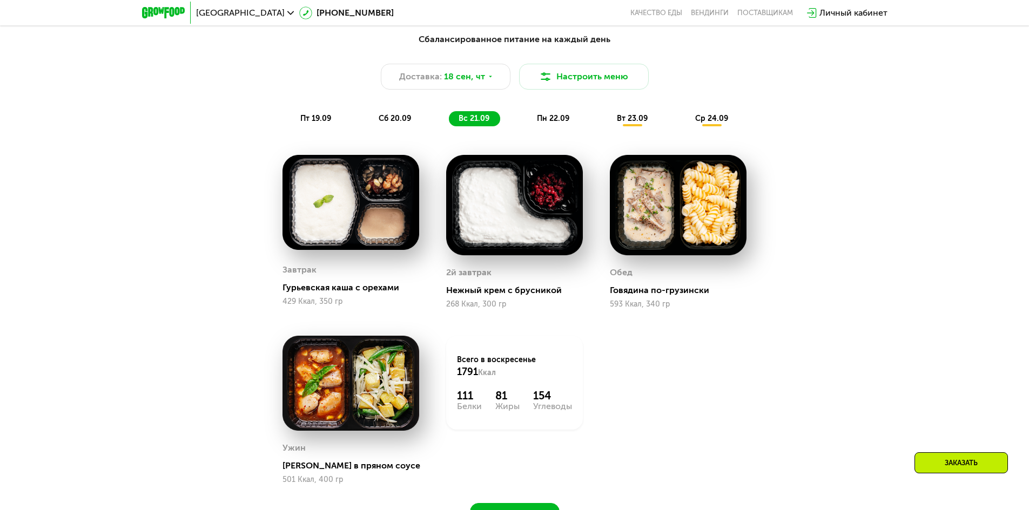
click at [533, 118] on div "пн 22.09" at bounding box center [553, 118] width 53 height 15
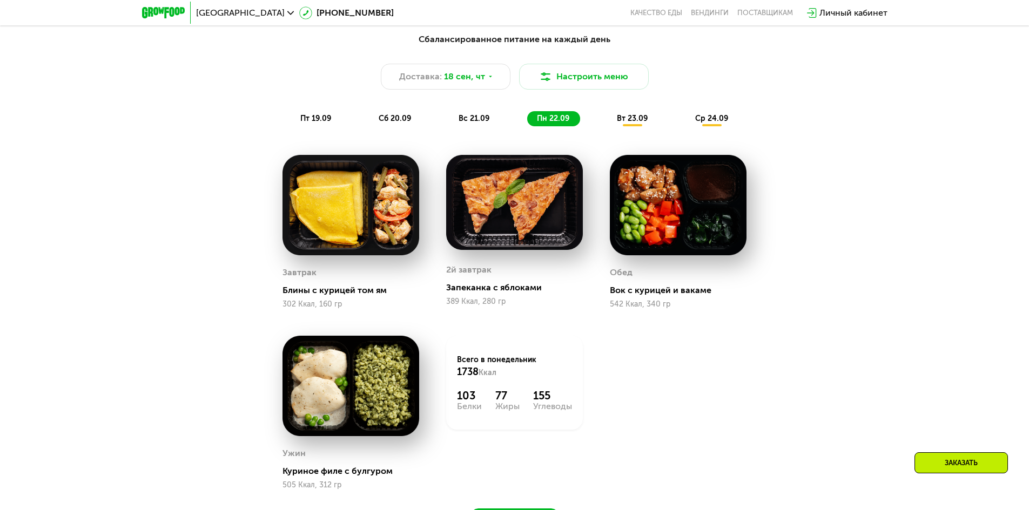
click at [627, 123] on span "вт 23.09" at bounding box center [632, 118] width 31 height 9
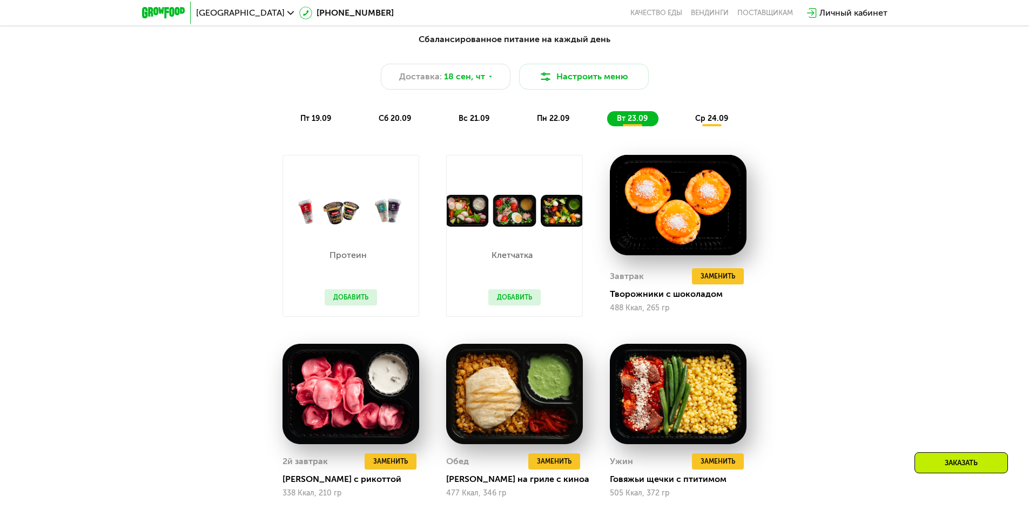
click at [708, 113] on div "Сбалансированное питание на каждый день Доставка: 18 сен, чт Настроить меню пт …" at bounding box center [515, 79] width 640 height 93
click at [710, 119] on span "ср 24.09" at bounding box center [711, 118] width 33 height 9
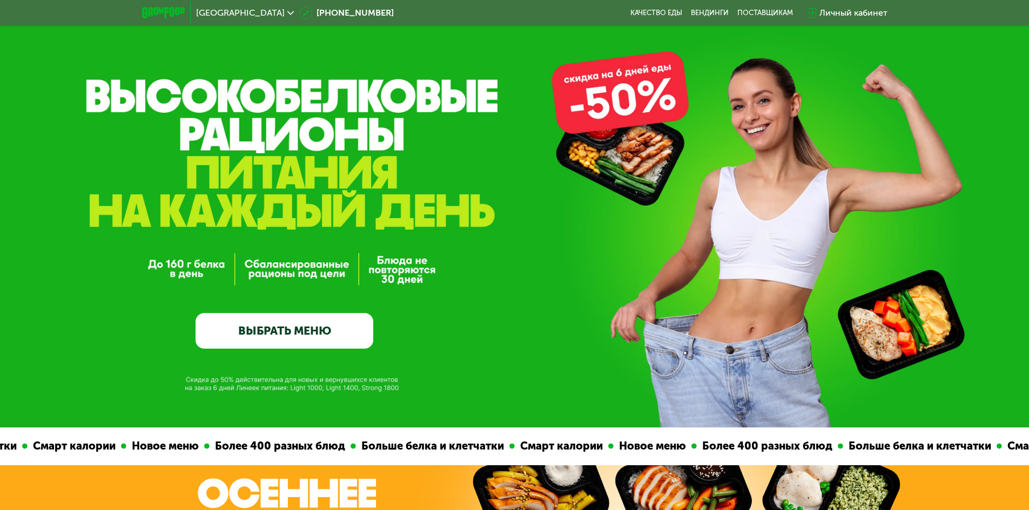
scroll to position [0, 0]
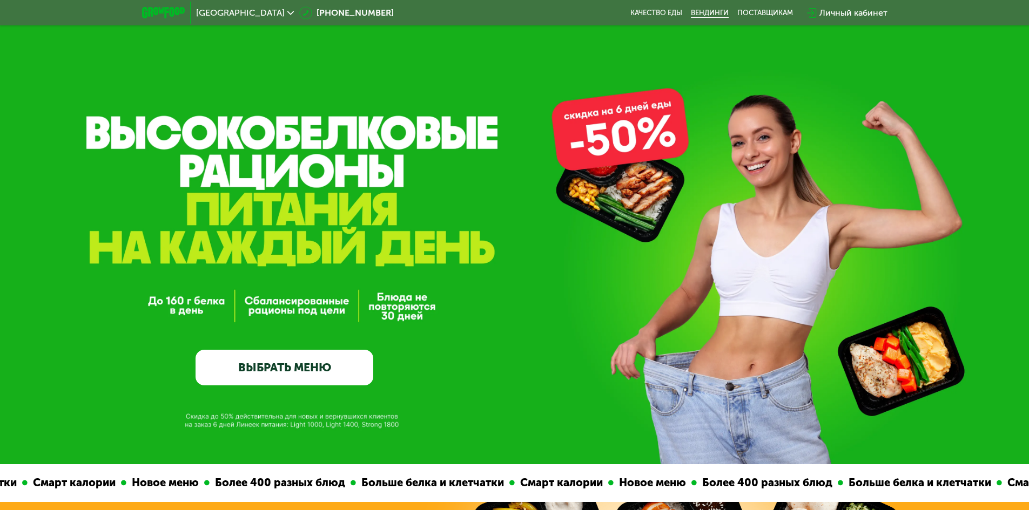
click at [718, 9] on link "Вендинги" at bounding box center [710, 13] width 38 height 9
